Goal: Transaction & Acquisition: Purchase product/service

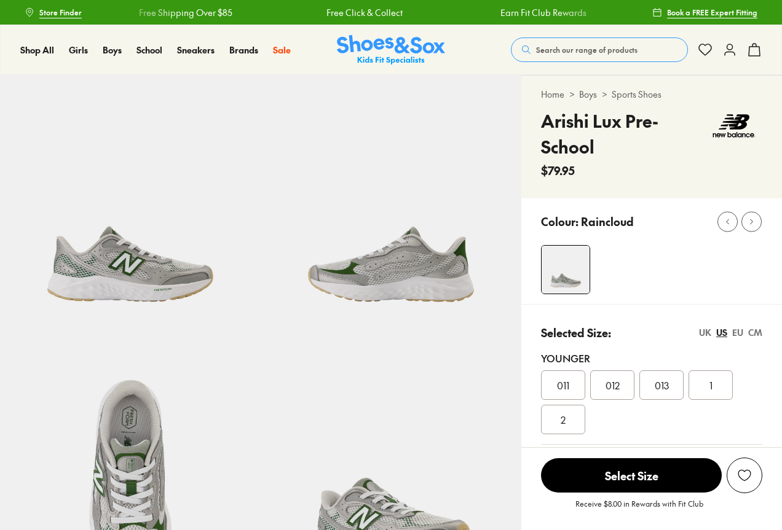
select select "*"
click at [398, 39] on img at bounding box center [391, 50] width 108 height 30
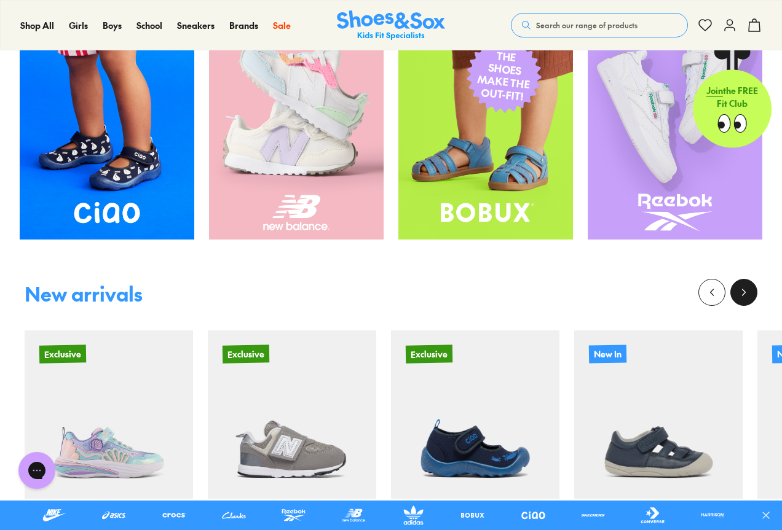
click at [750, 289] on button at bounding box center [743, 292] width 27 height 27
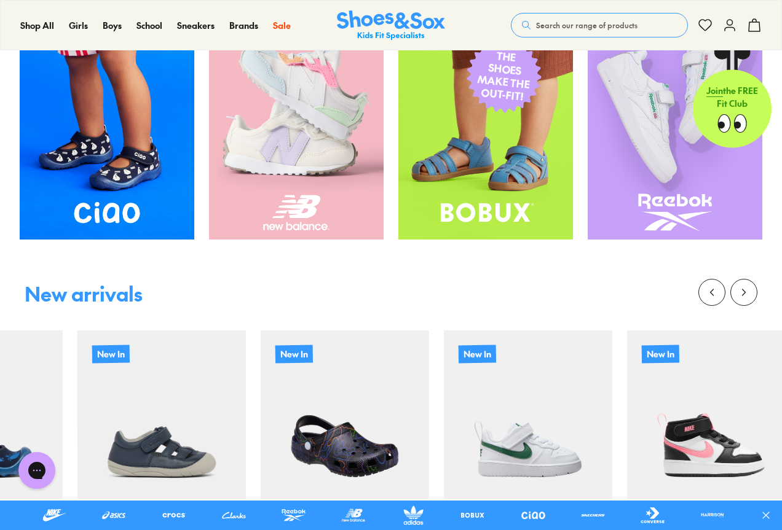
click at [261, 356] on img at bounding box center [345, 415] width 168 height 168
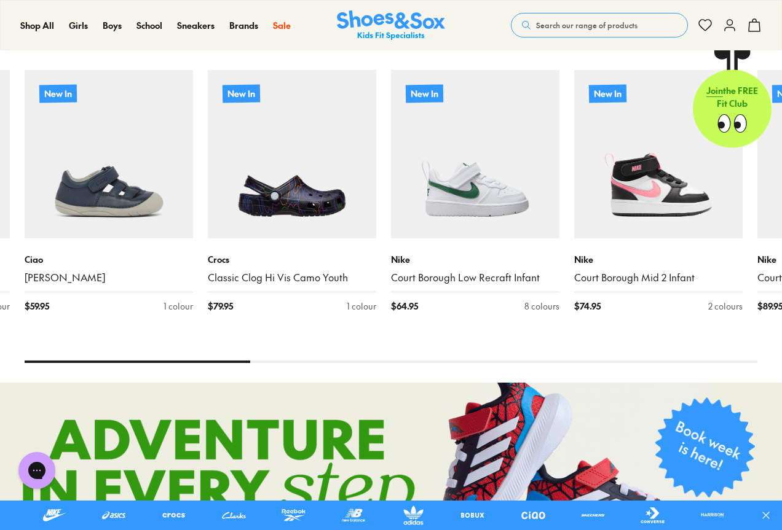
scroll to position [674, 0]
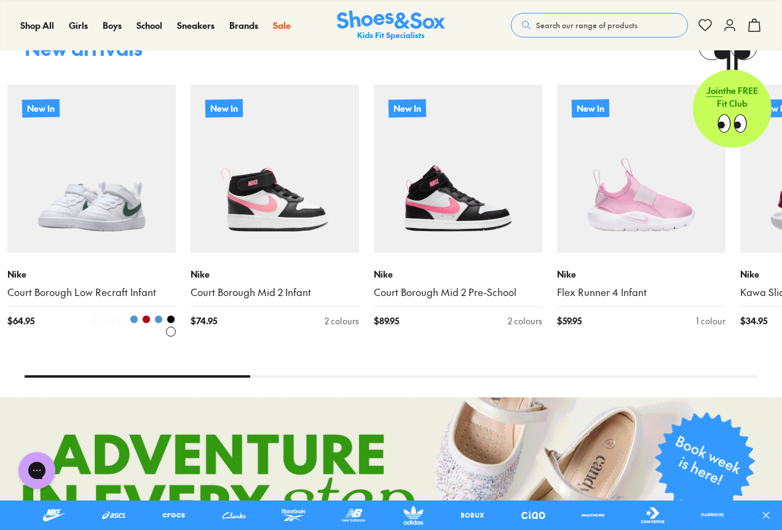
click at [160, 230] on img at bounding box center [91, 169] width 168 height 168
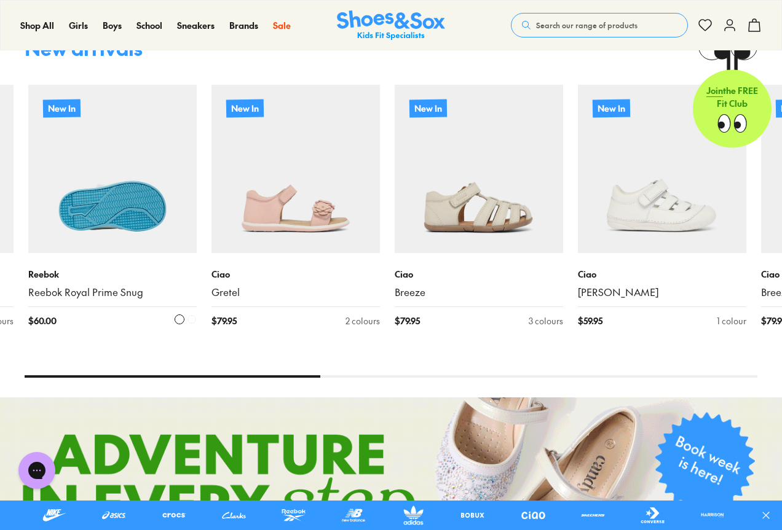
click at [45, 213] on img at bounding box center [112, 169] width 168 height 168
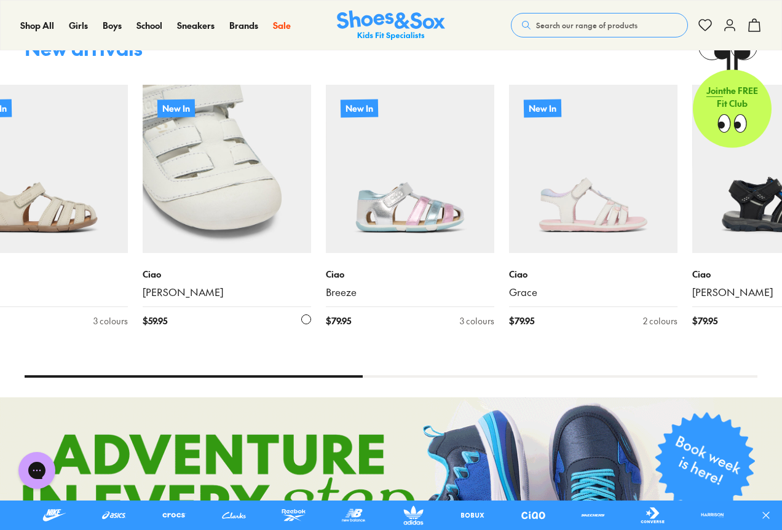
click at [222, 160] on img at bounding box center [227, 169] width 168 height 168
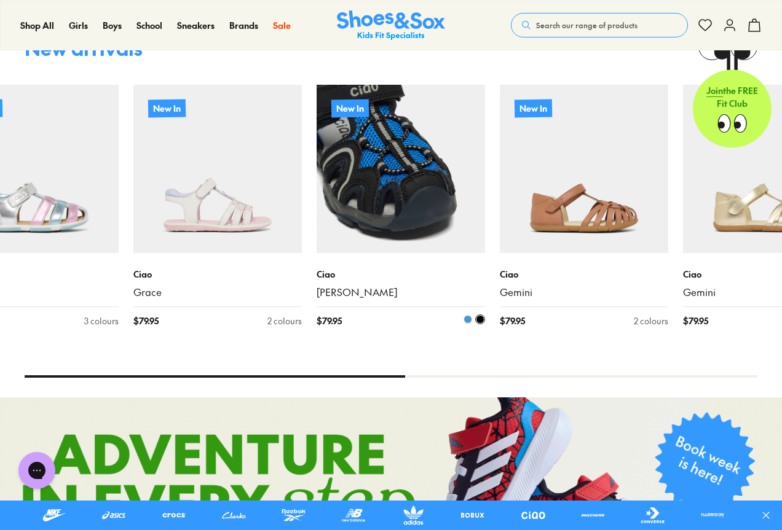
click at [317, 189] on img at bounding box center [401, 169] width 168 height 168
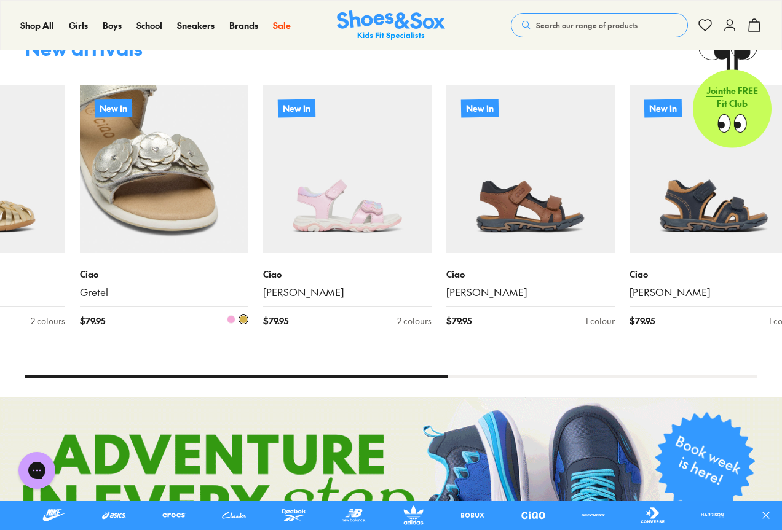
click at [184, 162] on img at bounding box center [164, 169] width 168 height 168
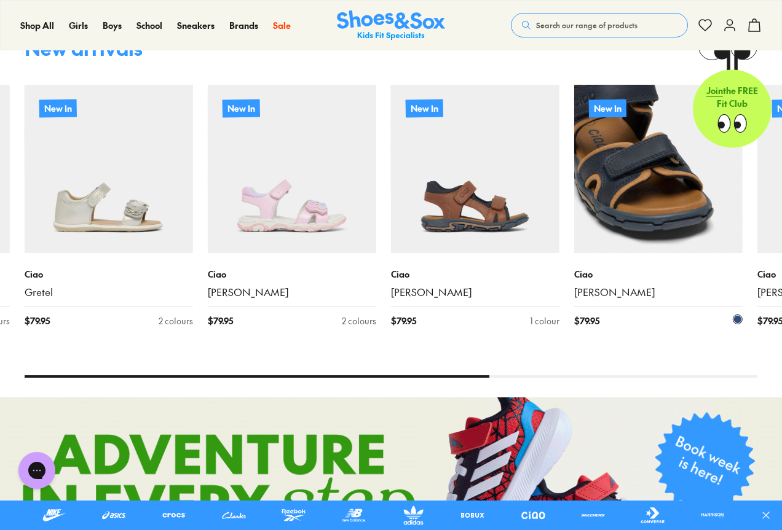
click at [574, 194] on img at bounding box center [658, 169] width 168 height 168
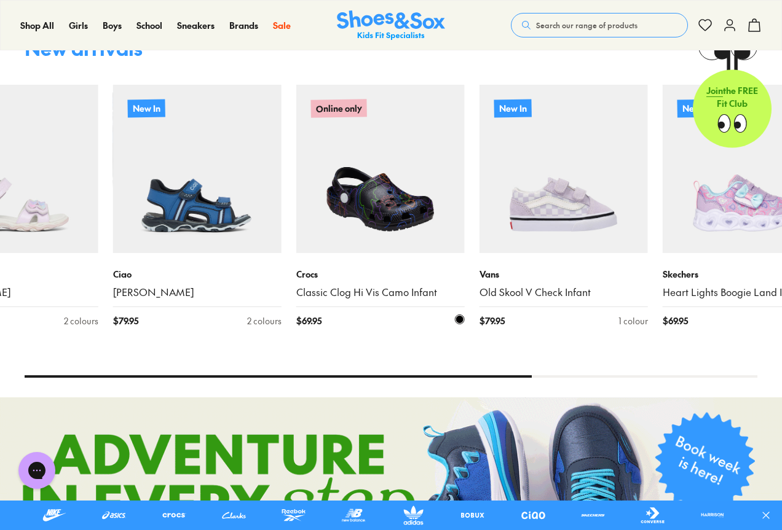
click at [296, 202] on img at bounding box center [380, 169] width 168 height 168
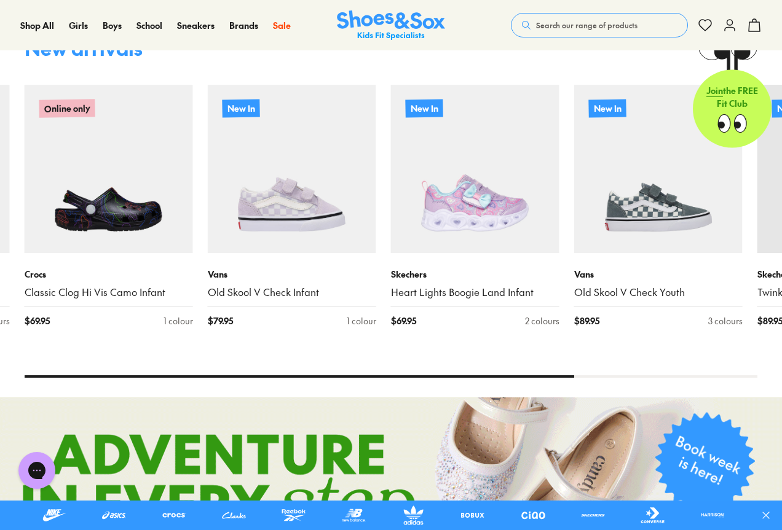
click at [583, 29] on span "Search our range of products" at bounding box center [586, 25] width 101 height 11
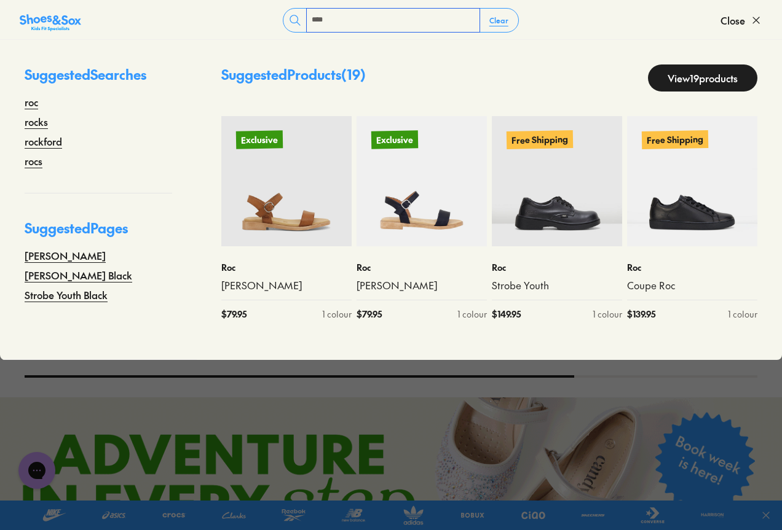
type input "***"
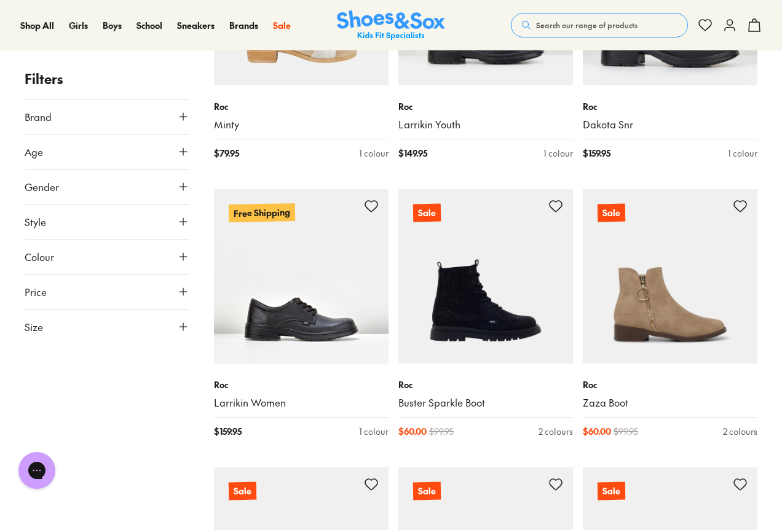
scroll to position [1168, 0]
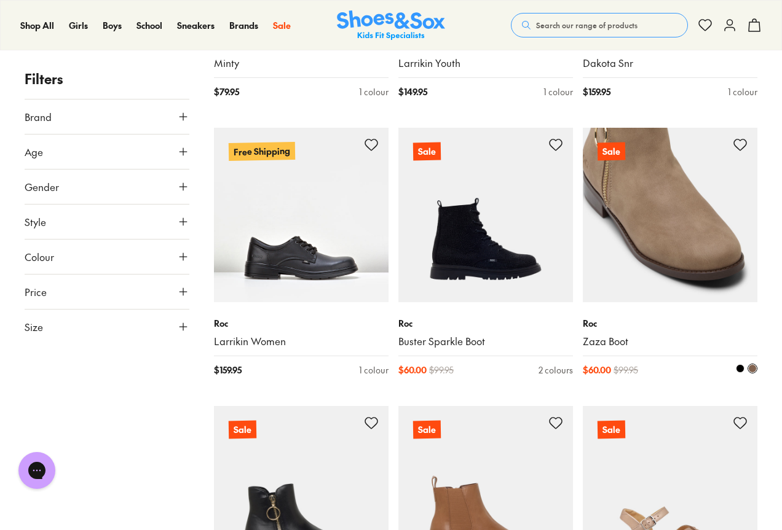
click at [680, 188] on img at bounding box center [670, 215] width 175 height 175
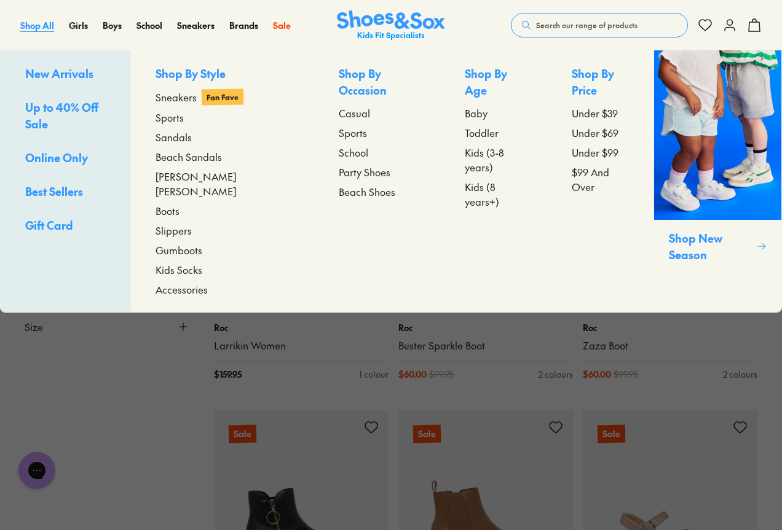
click at [53, 24] on span "Shop All" at bounding box center [37, 25] width 34 height 12
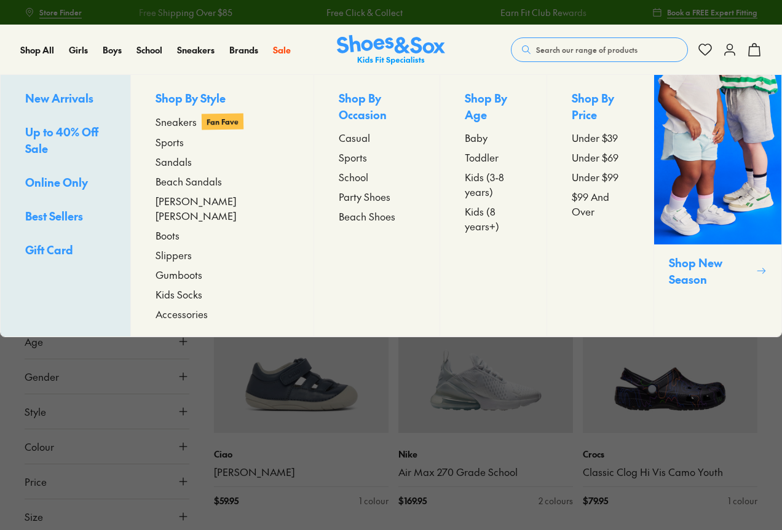
click at [47, 101] on span "New Arrivals" at bounding box center [59, 97] width 68 height 15
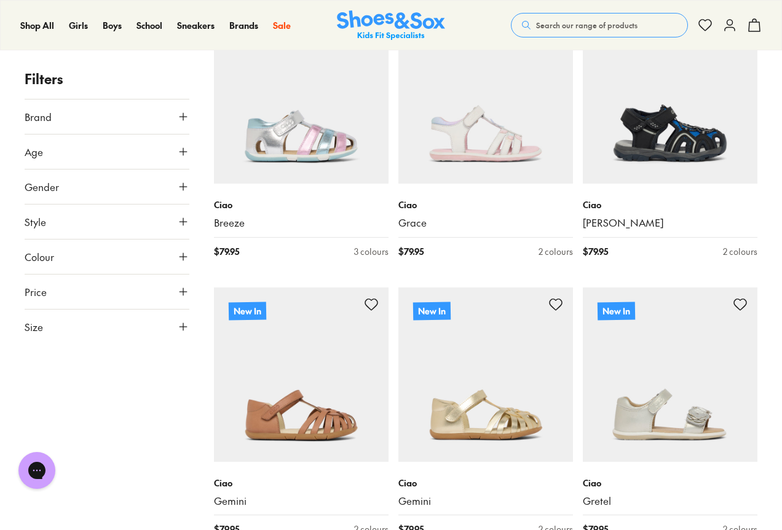
scroll to position [1536, 0]
